Goal: Information Seeking & Learning: Compare options

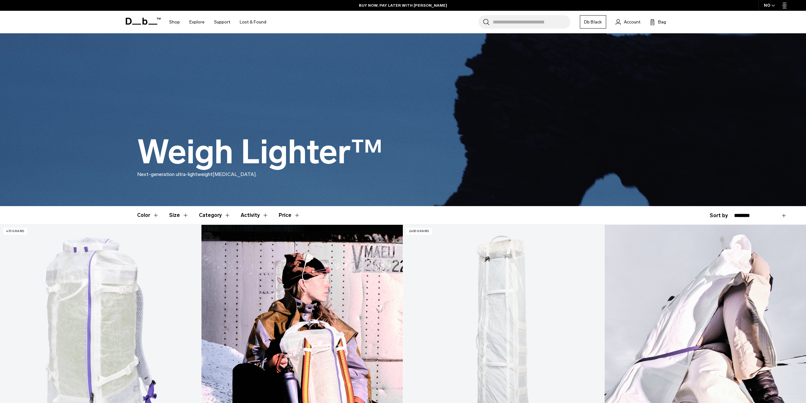
click at [142, 24] on icon at bounding box center [143, 21] width 35 height 7
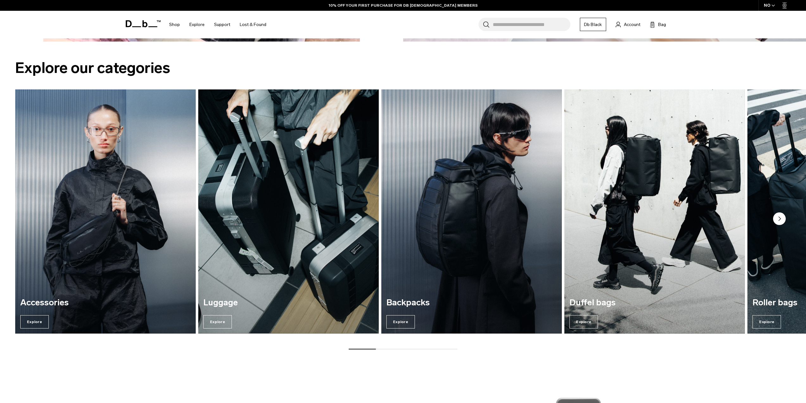
scroll to position [1024, 0]
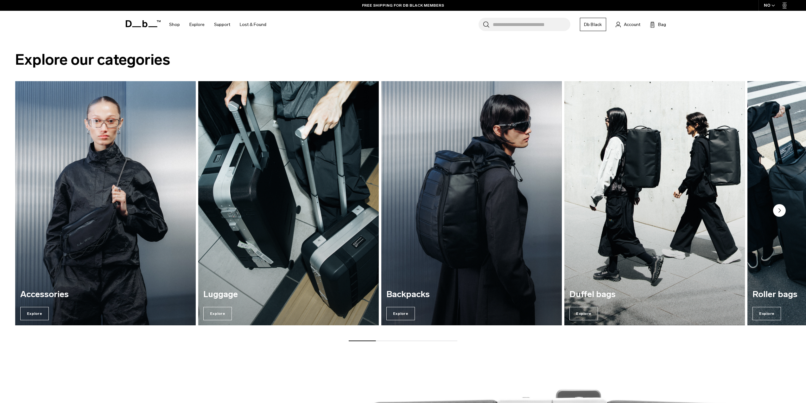
click at [232, 186] on img "2 / 7" at bounding box center [289, 202] width 186 height 251
click at [246, 172] on img "2 / 7" at bounding box center [289, 202] width 186 height 251
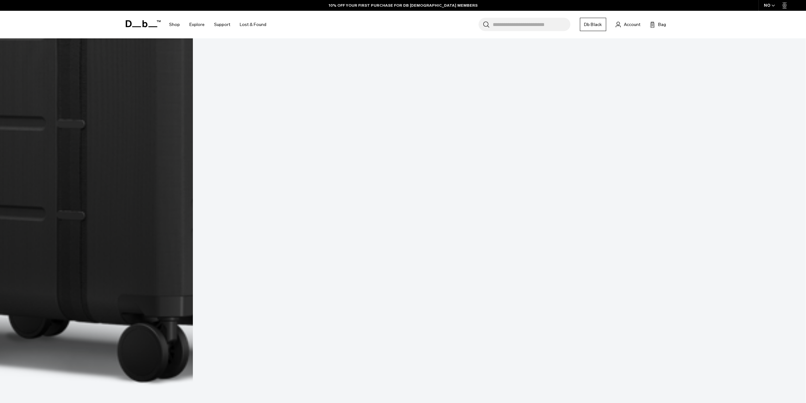
scroll to position [3312, 0]
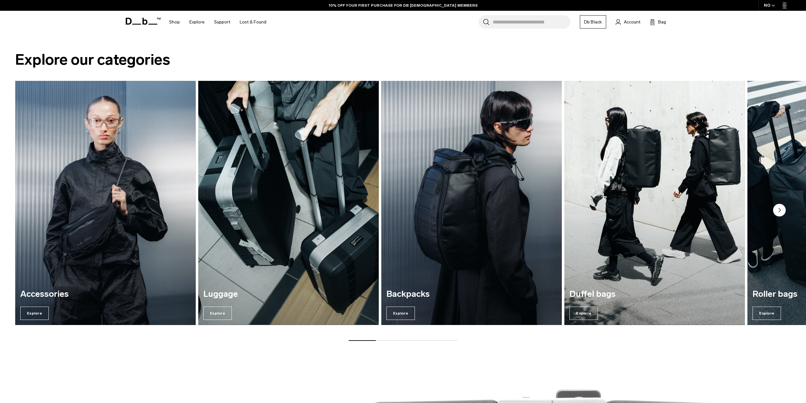
click at [467, 172] on img "3 / 7" at bounding box center [472, 202] width 186 height 251
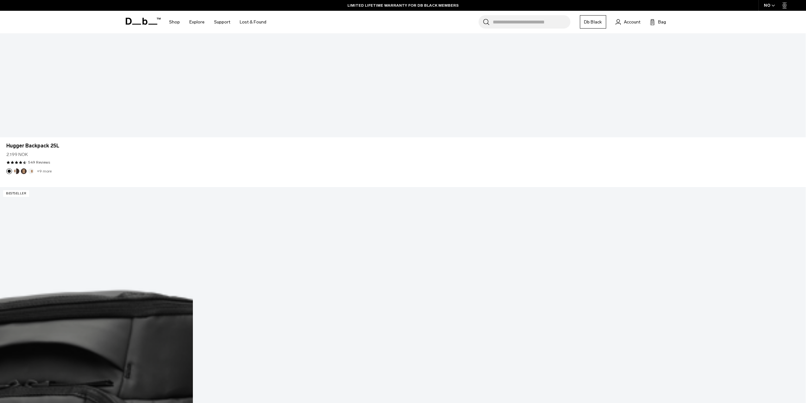
scroll to position [982, 0]
